Goal: Find specific page/section: Find specific page/section

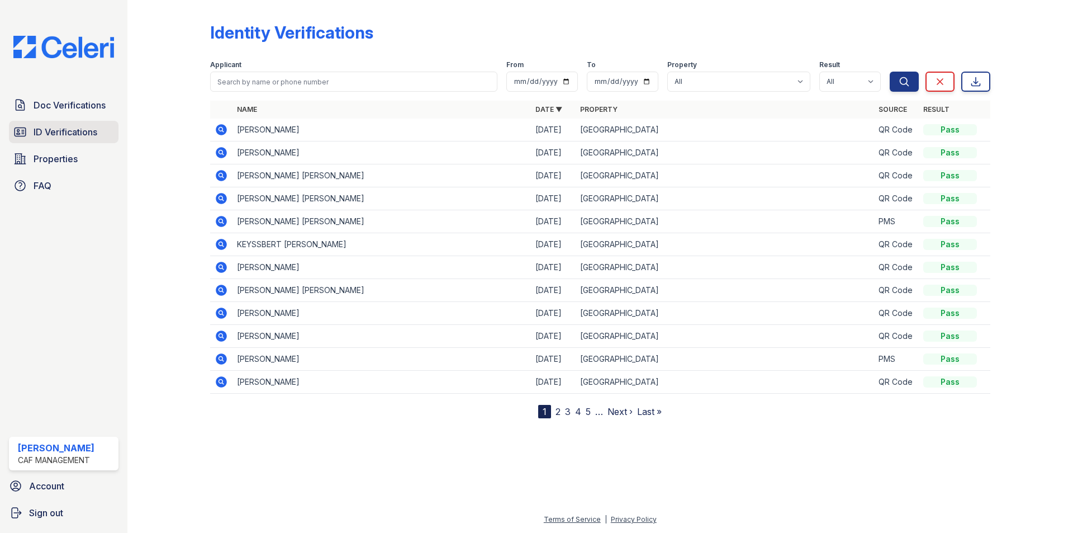
click at [50, 127] on span "ID Verifications" at bounding box center [66, 131] width 64 height 13
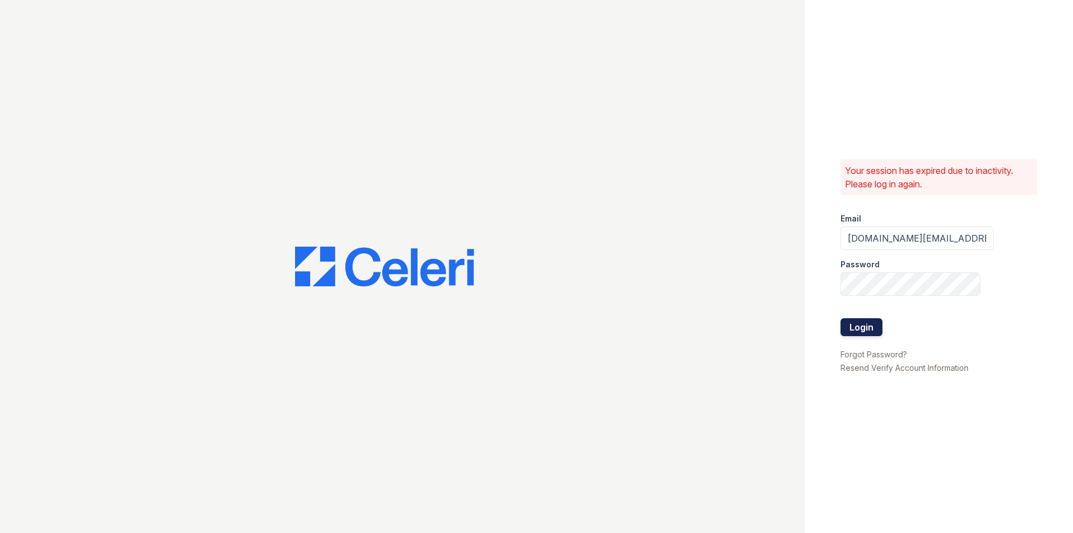
click at [867, 320] on button "Login" at bounding box center [861, 327] width 42 height 18
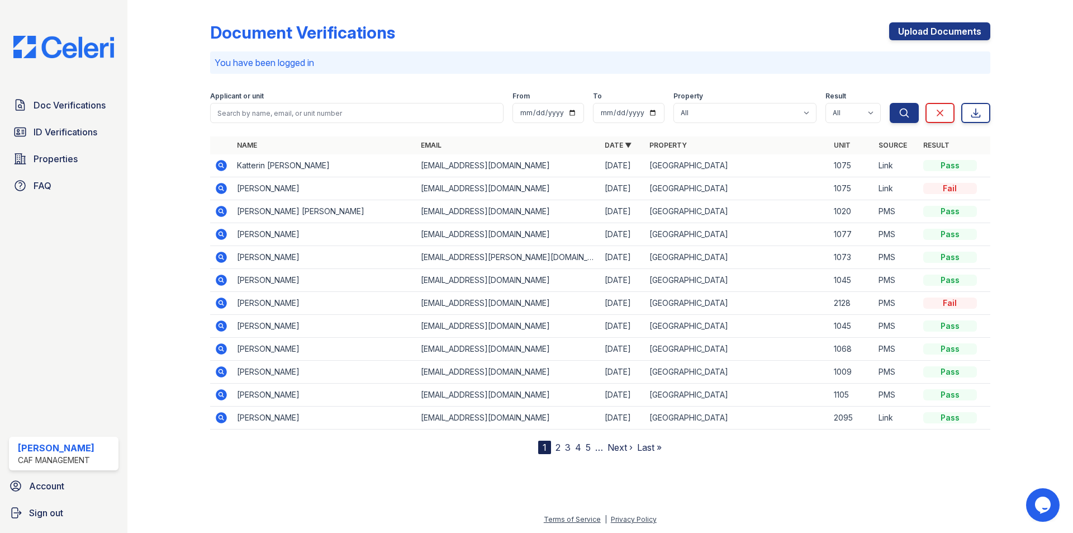
click at [220, 188] on icon at bounding box center [220, 187] width 3 height 3
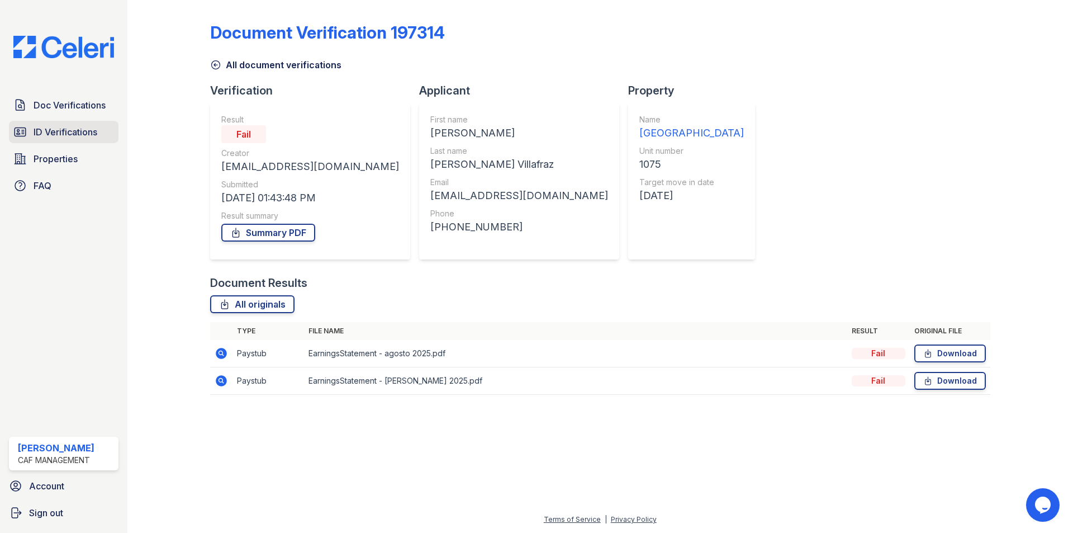
click at [46, 134] on span "ID Verifications" at bounding box center [66, 131] width 64 height 13
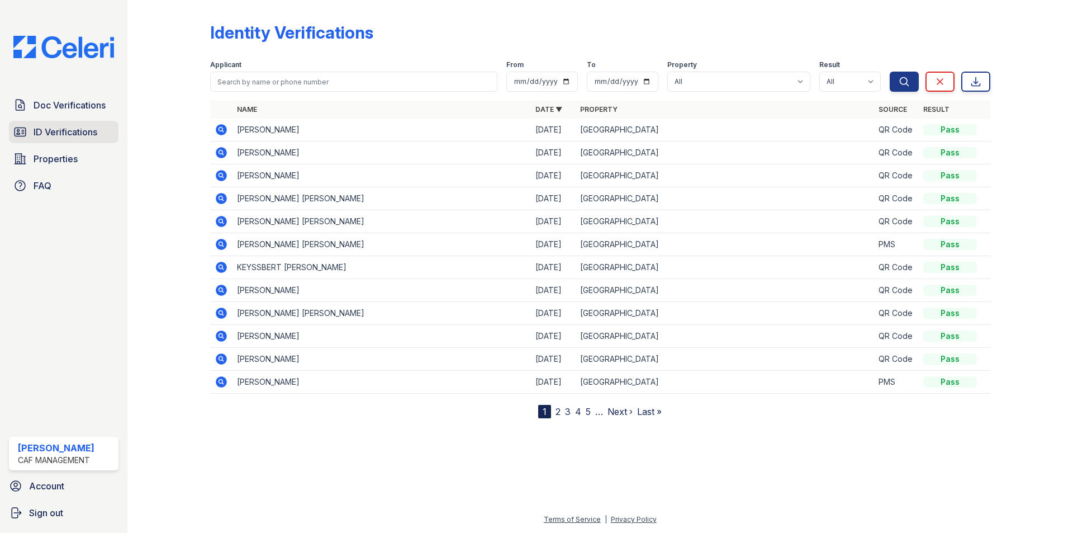
click at [55, 129] on span "ID Verifications" at bounding box center [66, 131] width 64 height 13
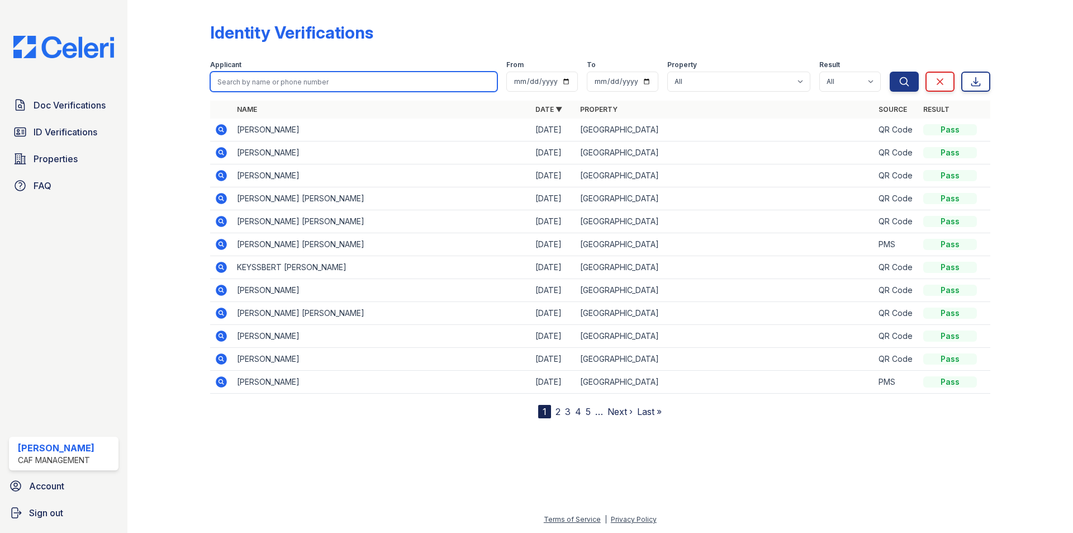
click at [262, 84] on input "search" at bounding box center [353, 82] width 287 height 20
type input "[PERSON_NAME]"
click at [890, 72] on button "Search" at bounding box center [904, 82] width 29 height 20
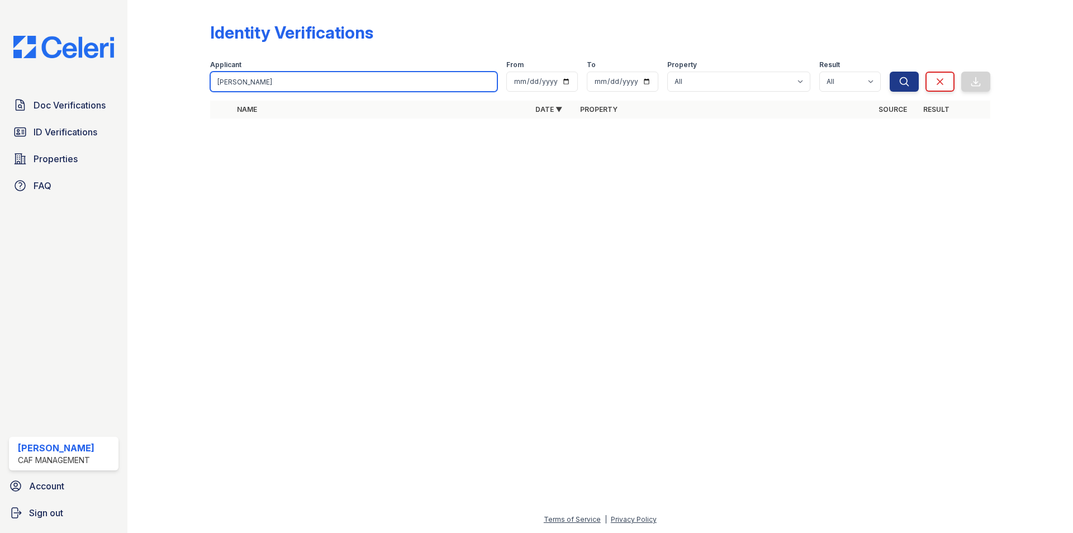
click at [246, 89] on input "cesar" at bounding box center [353, 82] width 287 height 20
type input "cesar"
drag, startPoint x: 241, startPoint y: 79, endPoint x: 184, endPoint y: 88, distance: 57.7
click at [190, 90] on div "Identity Verifications Filter Applicant cesar From To Property All Greentree Pl…" at bounding box center [600, 74] width 910 height 148
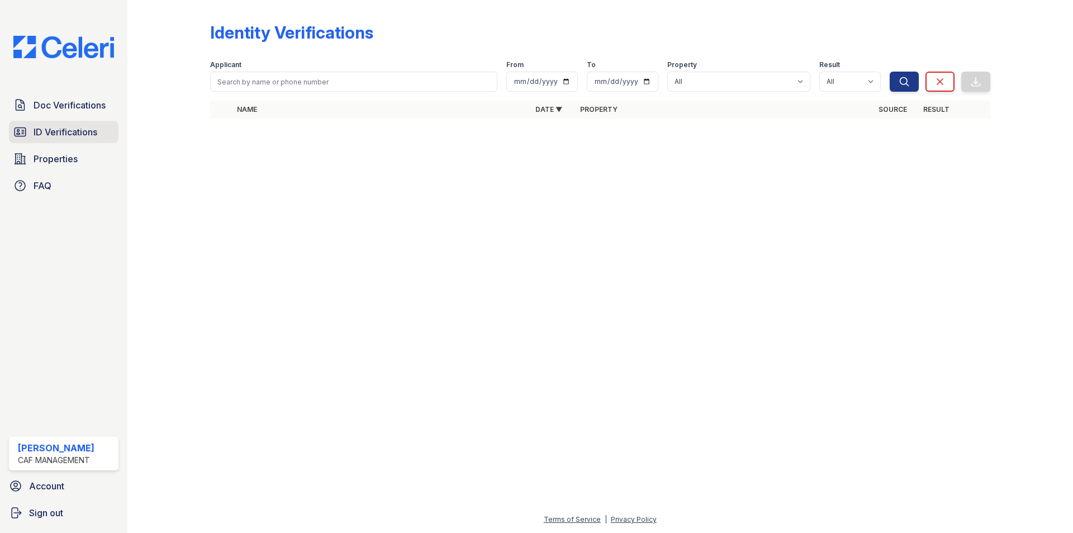
click at [82, 136] on span "ID Verifications" at bounding box center [66, 131] width 64 height 13
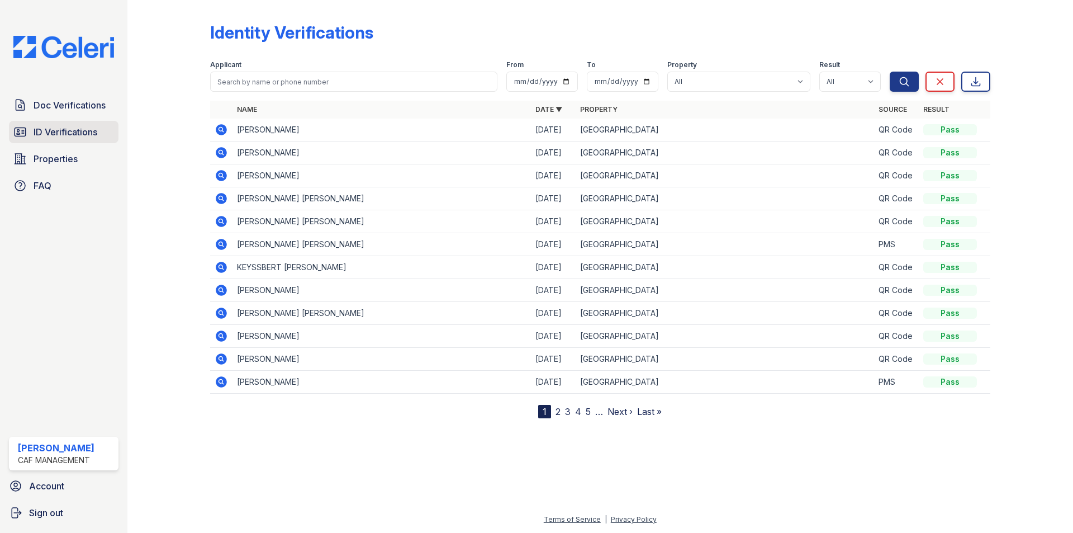
click at [83, 134] on span "ID Verifications" at bounding box center [66, 131] width 64 height 13
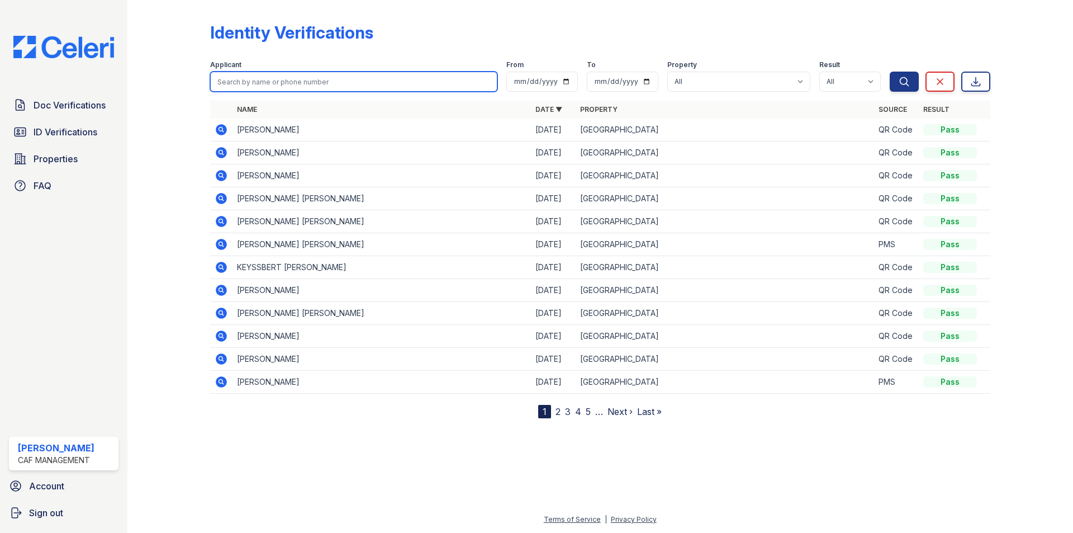
click at [243, 78] on input "search" at bounding box center [353, 82] width 287 height 20
type input "cesar camacho"
click at [890, 72] on button "Search" at bounding box center [904, 82] width 29 height 20
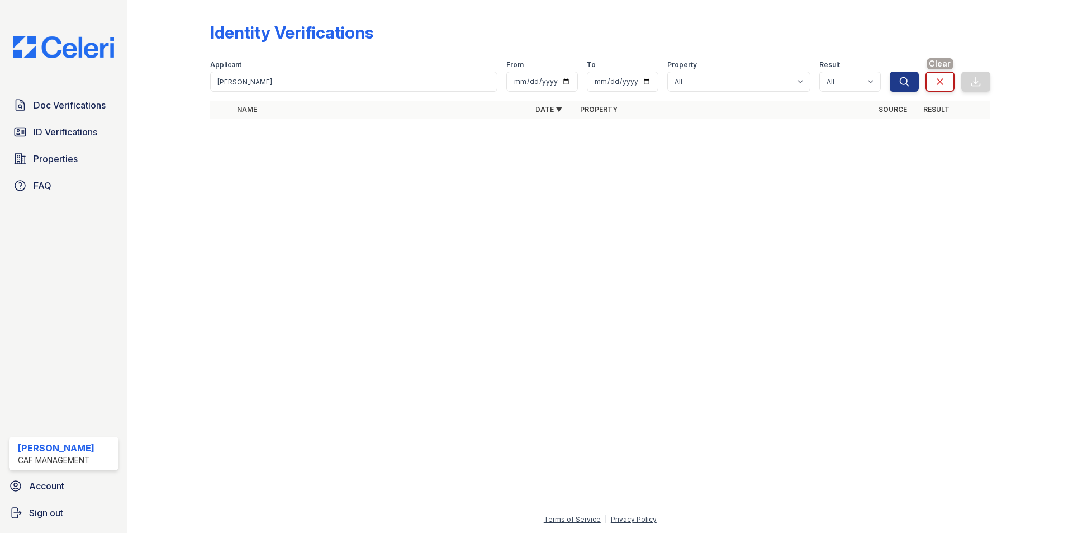
click at [942, 78] on icon at bounding box center [939, 81] width 11 height 11
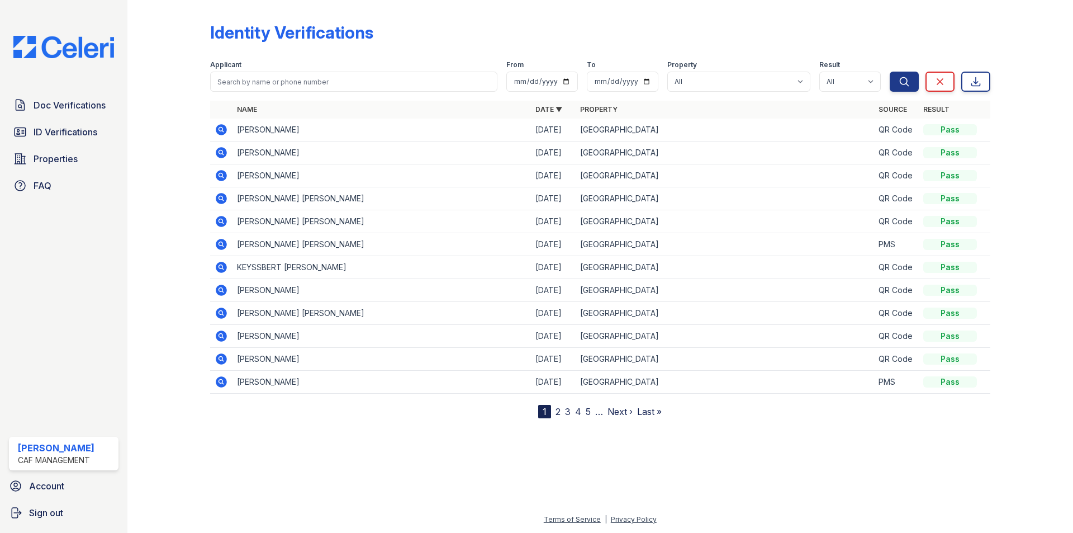
click at [556, 409] on link "2" at bounding box center [557, 411] width 5 height 11
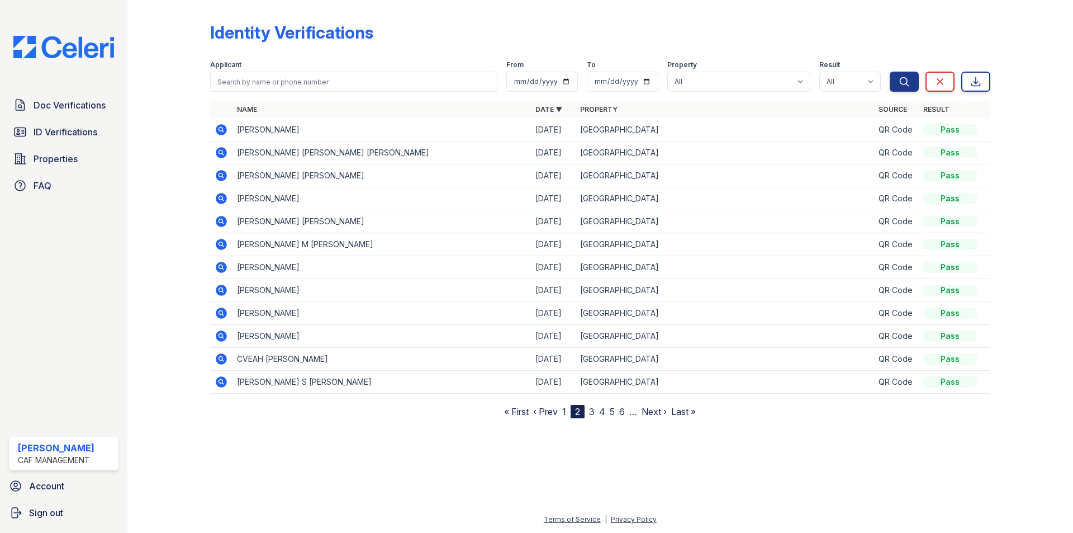
click at [591, 415] on link "3" at bounding box center [592, 411] width 6 height 11
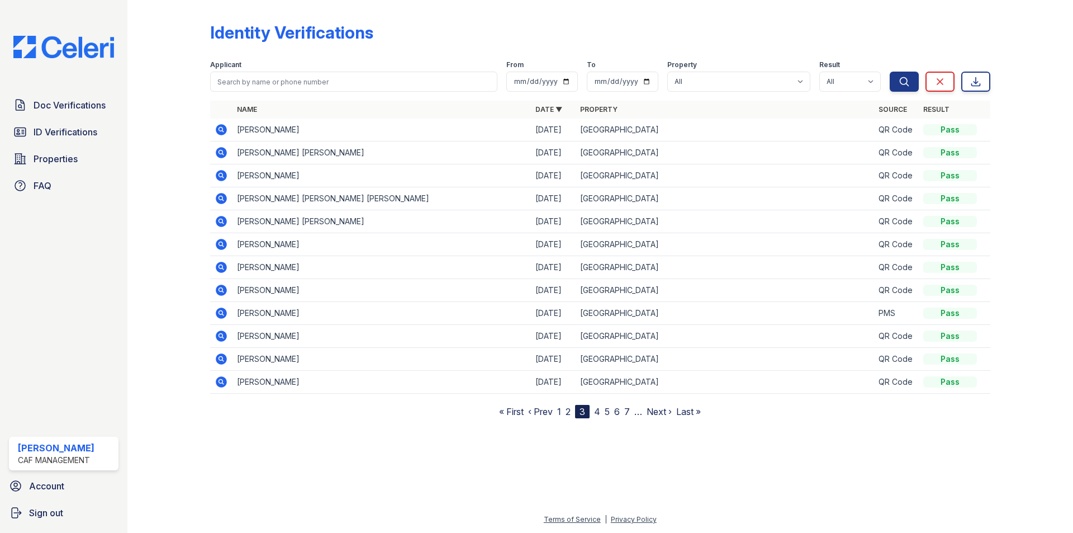
click at [561, 413] on link "1" at bounding box center [559, 411] width 4 height 11
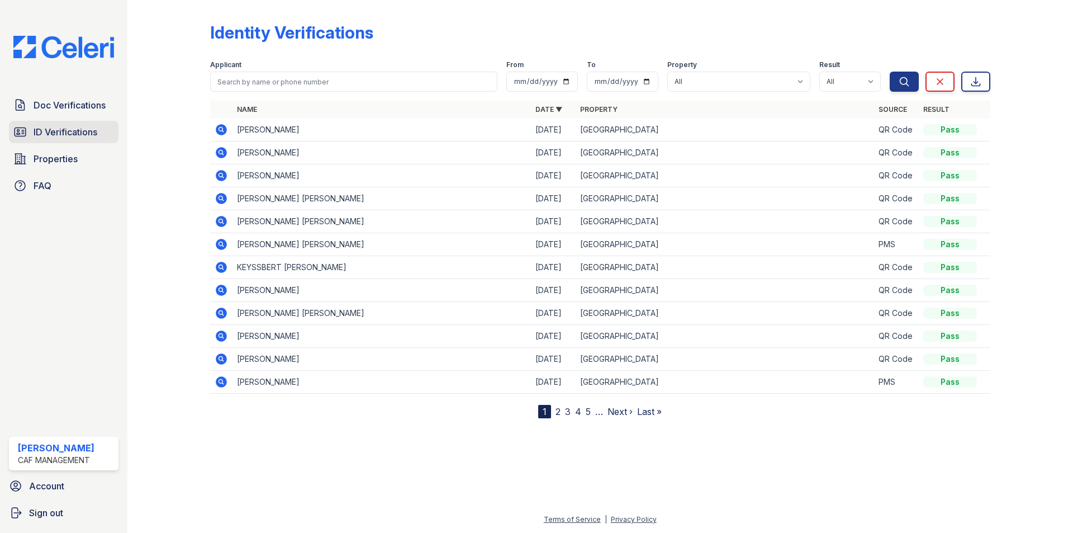
click at [43, 125] on link "ID Verifications" at bounding box center [64, 132] width 110 height 22
click at [53, 132] on span "ID Verifications" at bounding box center [66, 131] width 64 height 13
